Goal: Navigation & Orientation: Find specific page/section

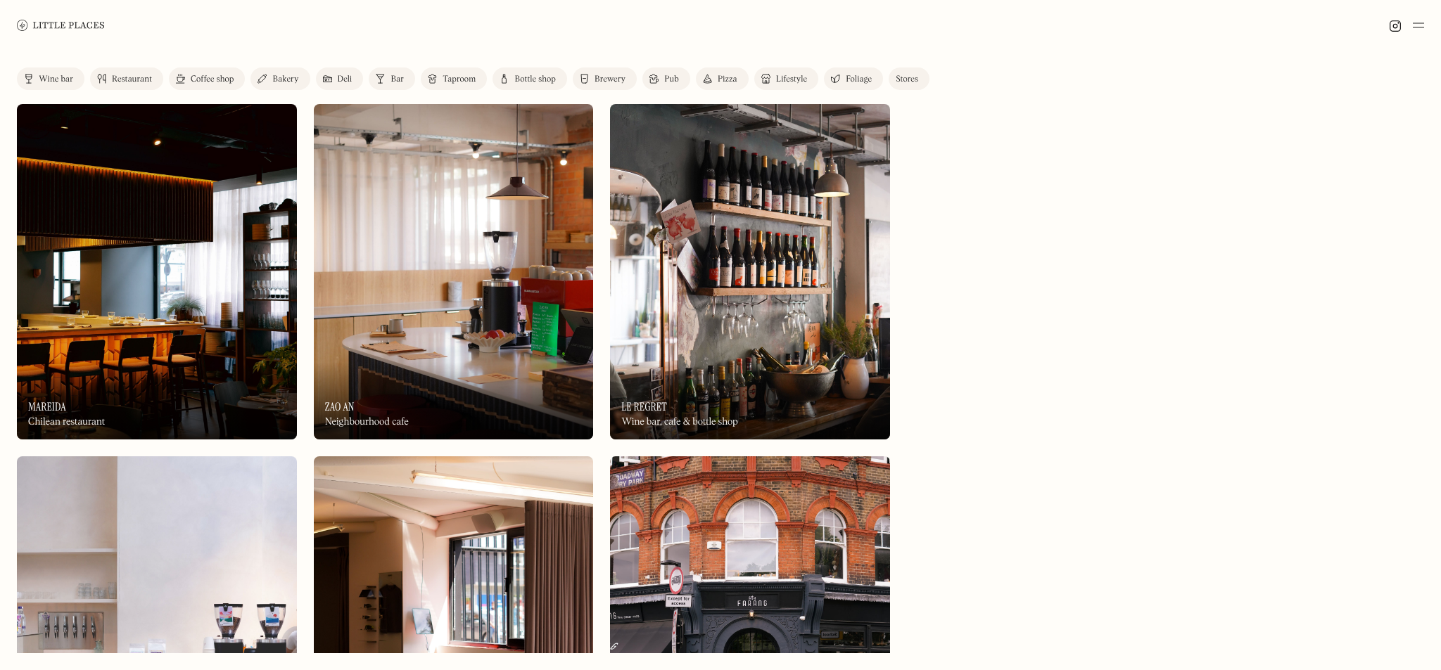
click at [0, 0] on link "Map" at bounding box center [0, 0] width 0 height 0
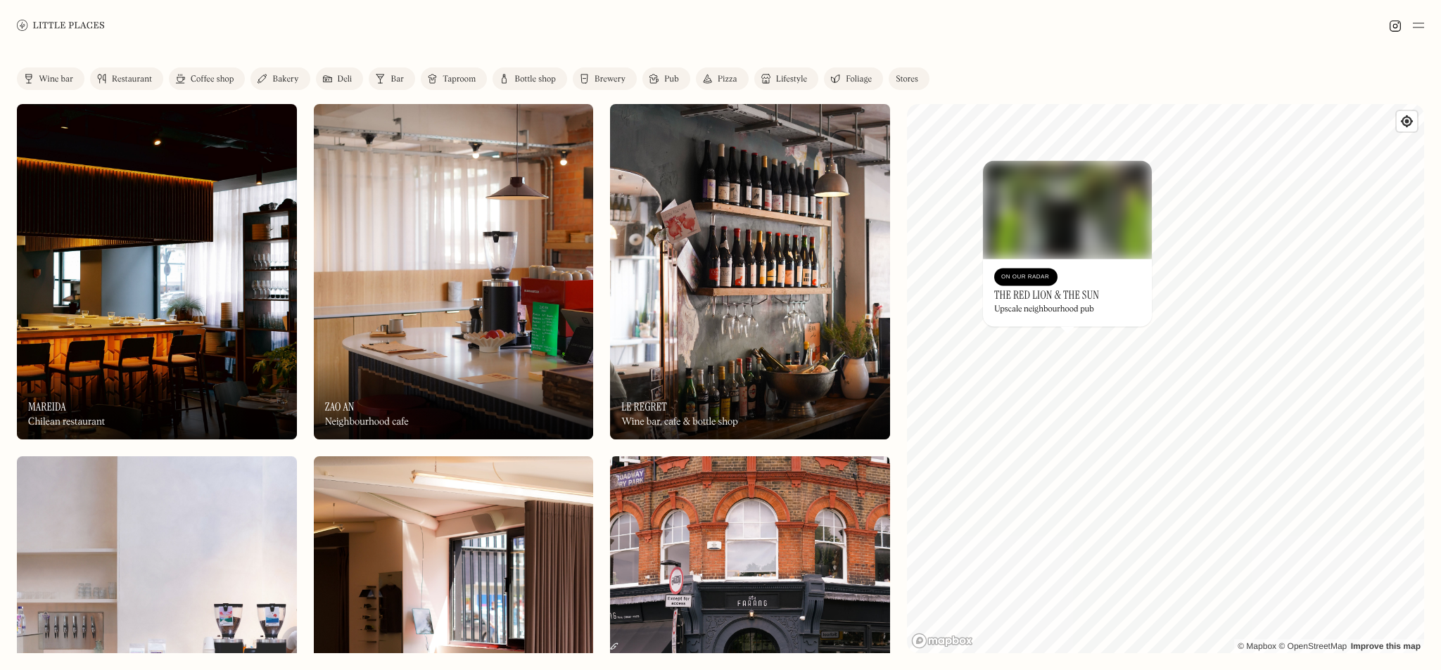
click at [198, 76] on div "Coffee shop" at bounding box center [212, 79] width 43 height 8
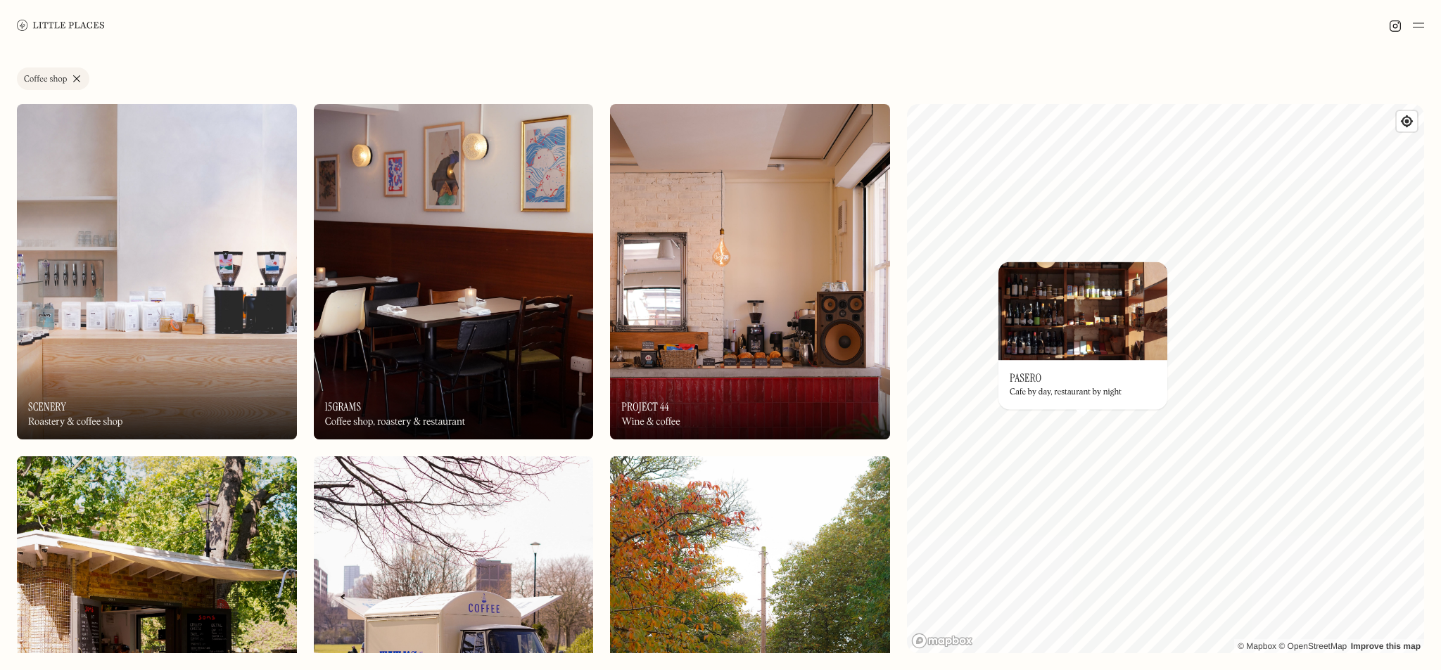
click at [1050, 333] on img at bounding box center [1082, 311] width 169 height 98
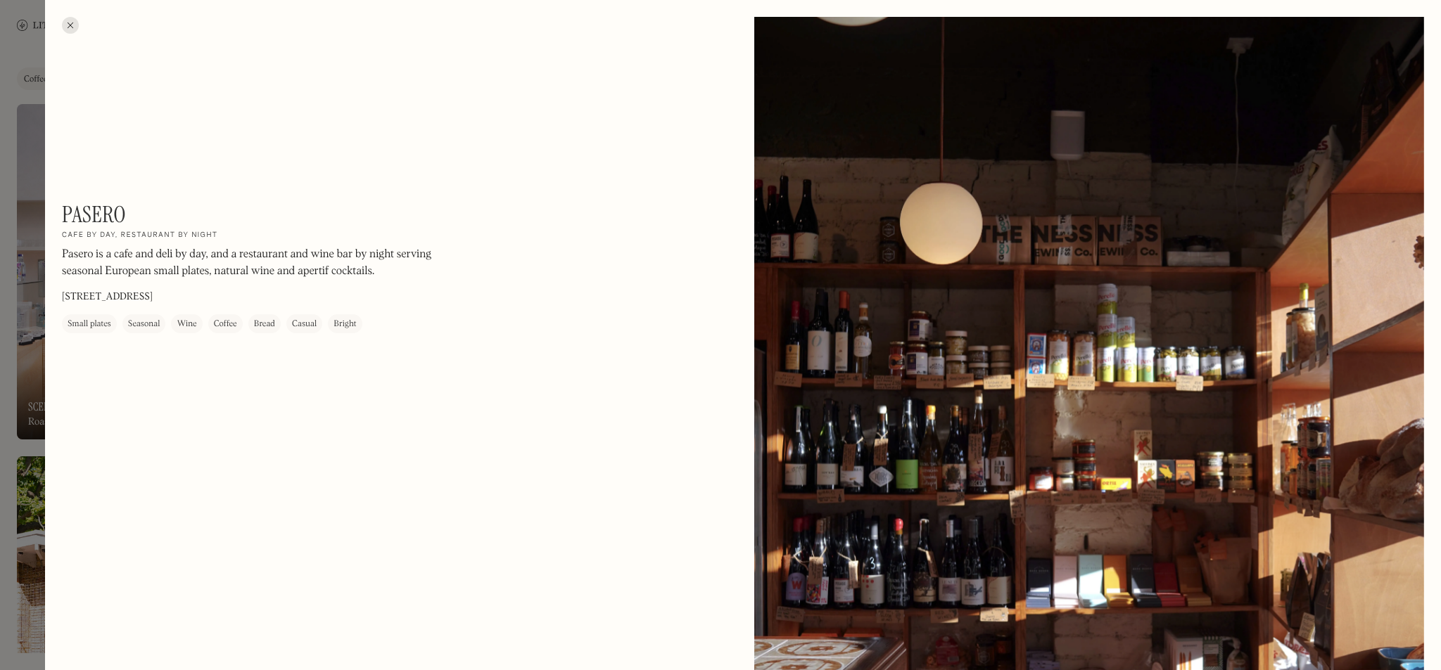
drag, startPoint x: 424, startPoint y: 295, endPoint x: 419, endPoint y: 310, distance: 15.8
click at [419, 309] on div "Pasero On Our Radar Cafe by day, restaurant by night Pasero is a cafe and deli …" at bounding box center [252, 267] width 380 height 132
click at [69, 27] on div at bounding box center [70, 25] width 17 height 17
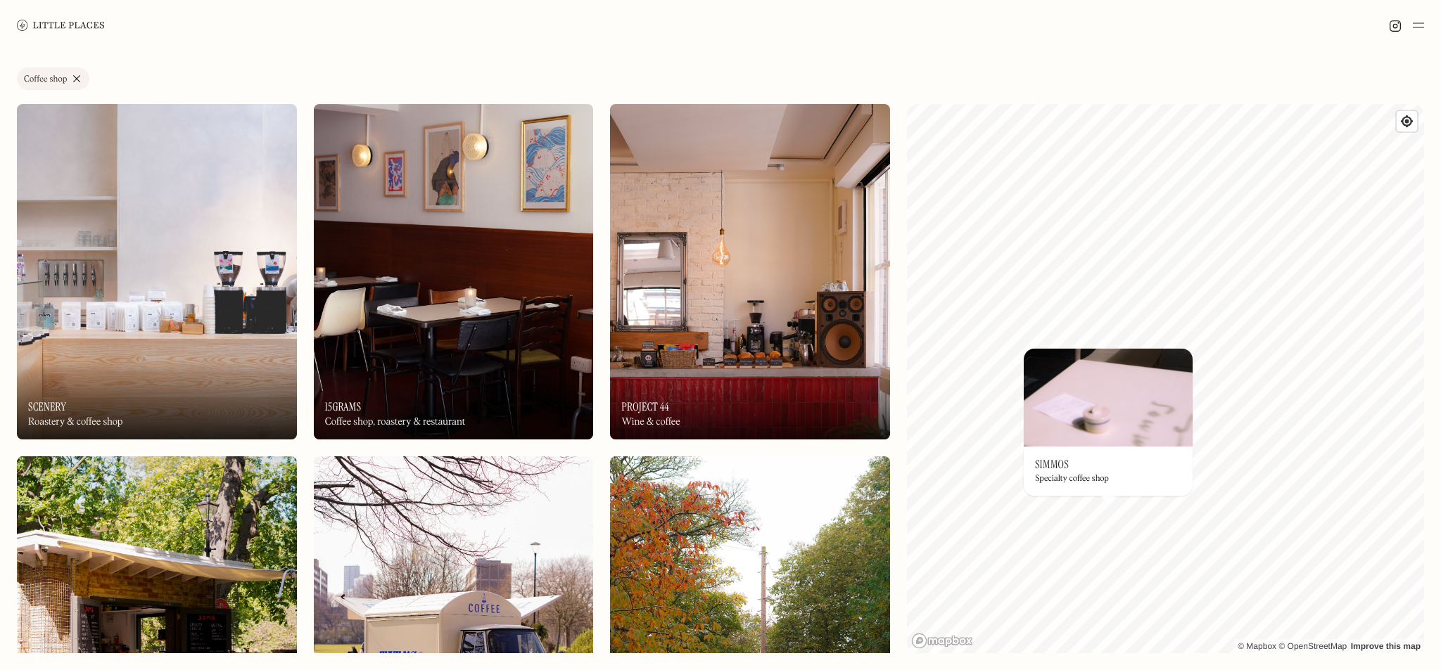
click at [1068, 440] on img at bounding box center [1108, 397] width 169 height 98
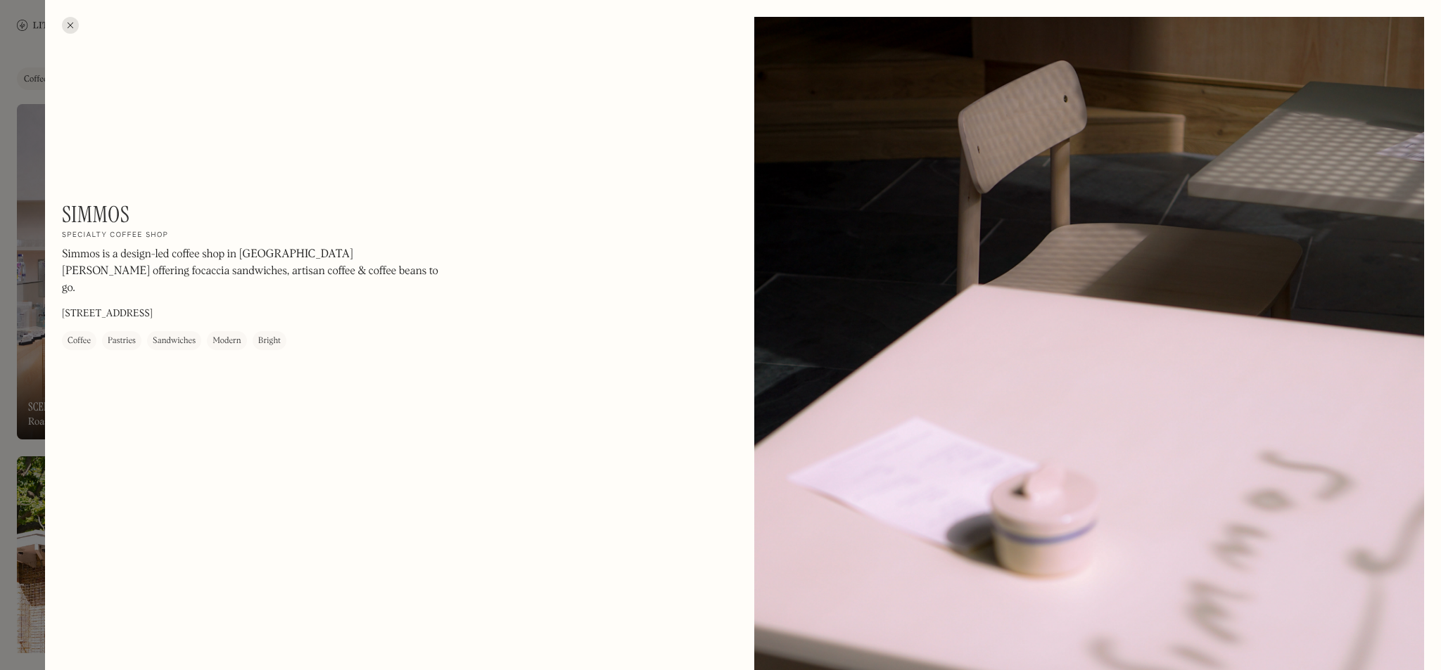
click at [342, 300] on div "Simmos On Our Radar Specialty coffee shop Simmos is a design-led coffee shop in…" at bounding box center [252, 275] width 380 height 149
drag, startPoint x: 351, startPoint y: 304, endPoint x: 322, endPoint y: 303, distance: 29.6
click at [322, 303] on div "Simmos On Our Radar Specialty coffee shop Simmos is a design-led coffee shop in…" at bounding box center [252, 275] width 380 height 149
click at [75, 25] on div at bounding box center [70, 25] width 17 height 17
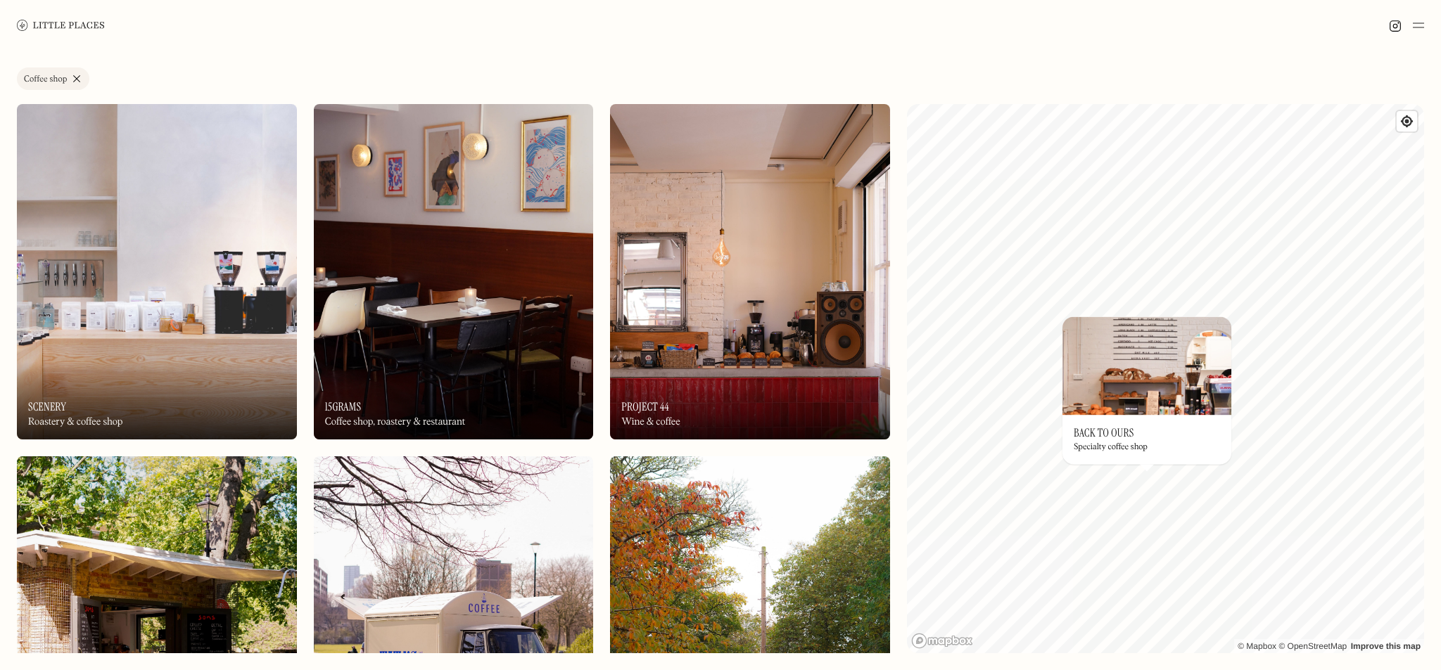
click at [76, 78] on link "Coffee shop" at bounding box center [53, 79] width 72 height 23
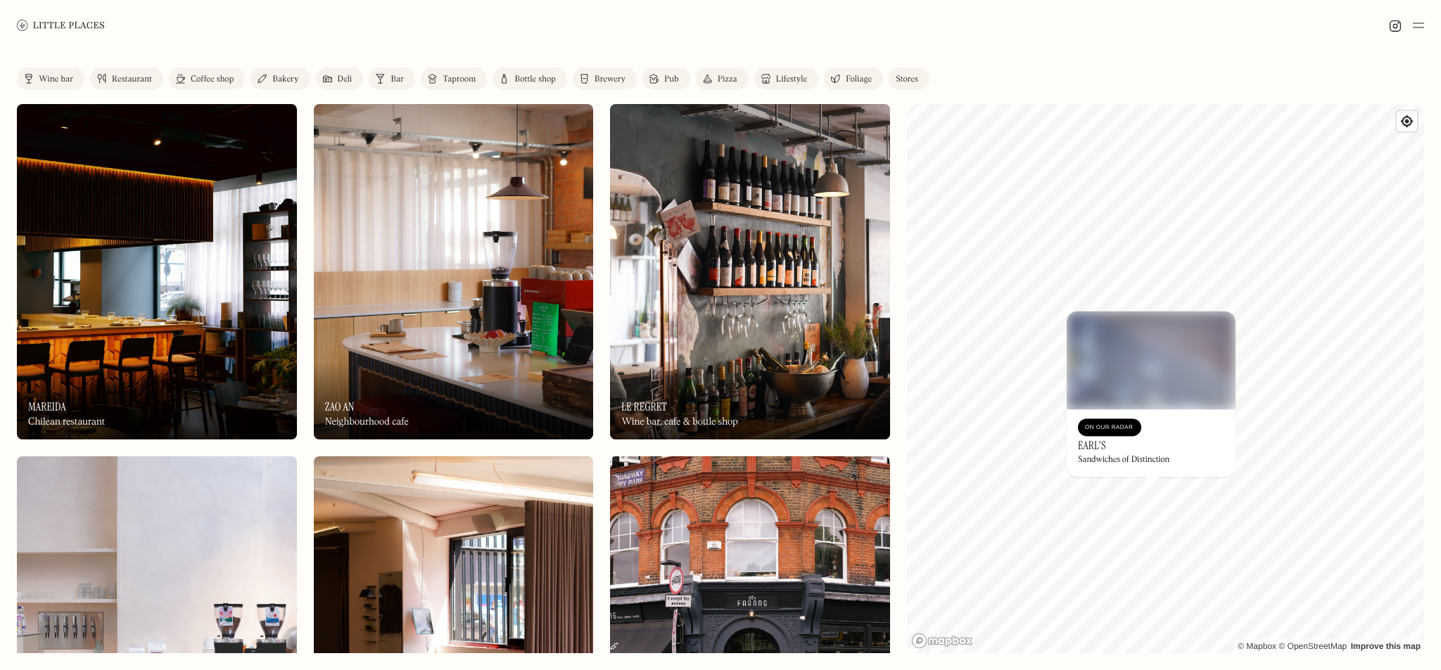
click at [1109, 432] on div "On Our Radar" at bounding box center [1109, 428] width 49 height 14
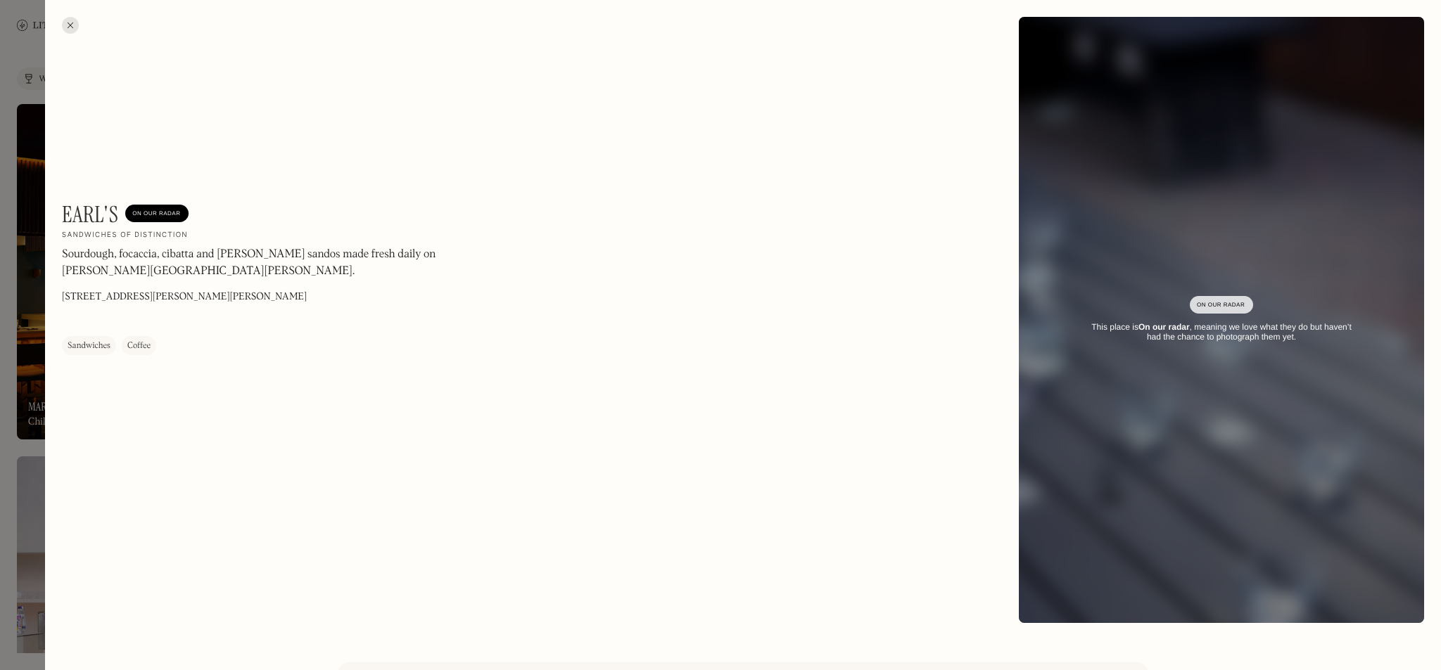
drag, startPoint x: 288, startPoint y: 300, endPoint x: 349, endPoint y: 316, distance: 63.1
click at [349, 316] on div "Earl's On Our Radar Sandwiches of Distinction Sourdough, focaccia, cibatta and …" at bounding box center [252, 278] width 380 height 154
drag, startPoint x: 295, startPoint y: 314, endPoint x: 252, endPoint y: 213, distance: 109.7
click at [334, 272] on div "Earl's On Our Radar Sandwiches of Distinction Sourdough, focaccia, cibatta and …" at bounding box center [252, 278] width 380 height 154
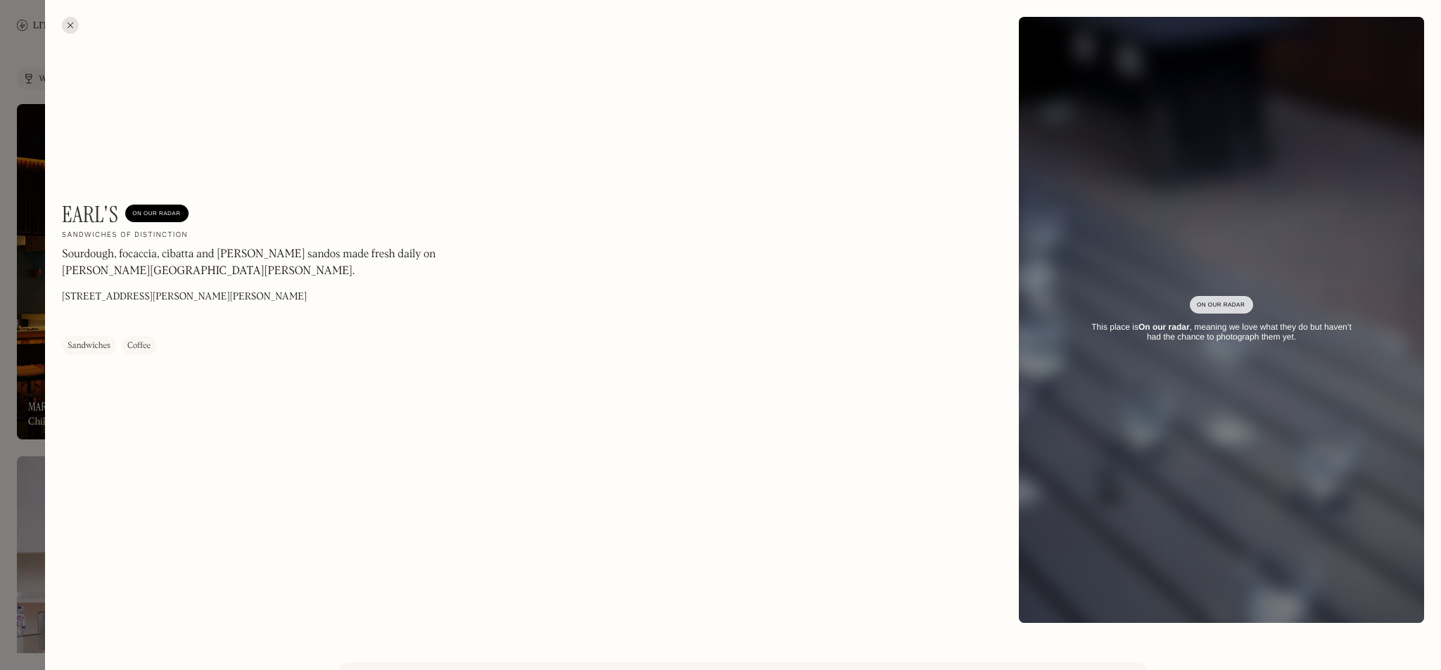
click at [77, 27] on div at bounding box center [70, 25] width 17 height 17
